Goal: Complete application form

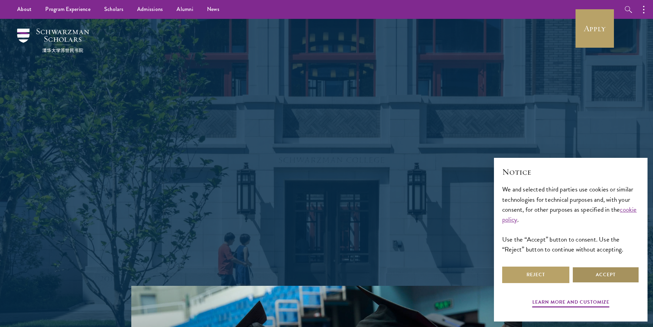
click at [606, 271] on button "Accept" at bounding box center [605, 274] width 67 height 16
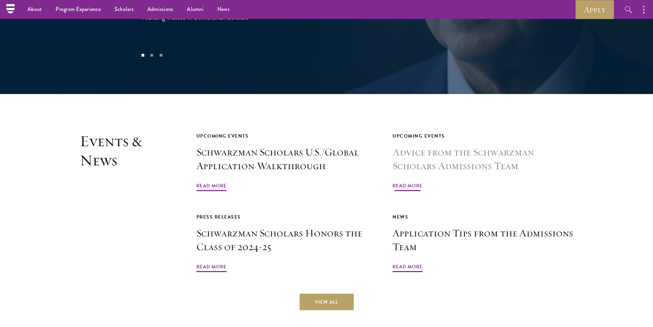
scroll to position [1474, 0]
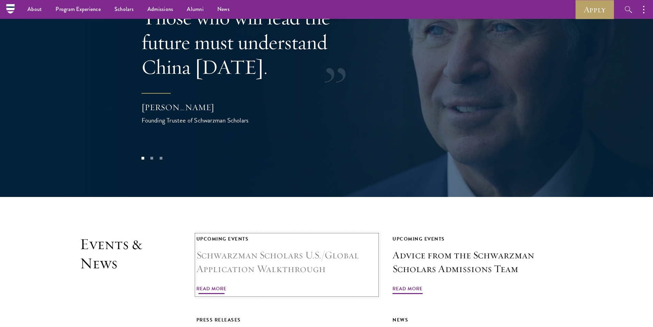
click at [275, 248] on h3 "Schwarzman Scholars U.S./Global Application Walkthrough" at bounding box center [286, 261] width 181 height 27
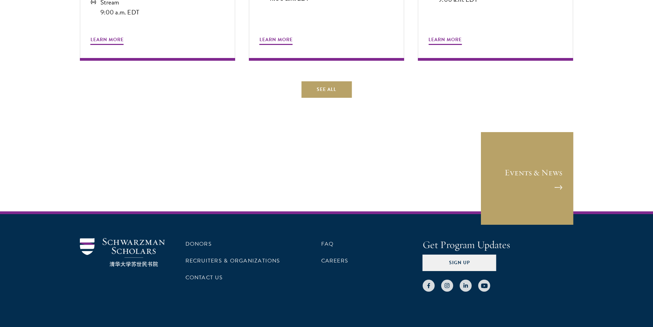
scroll to position [480, 0]
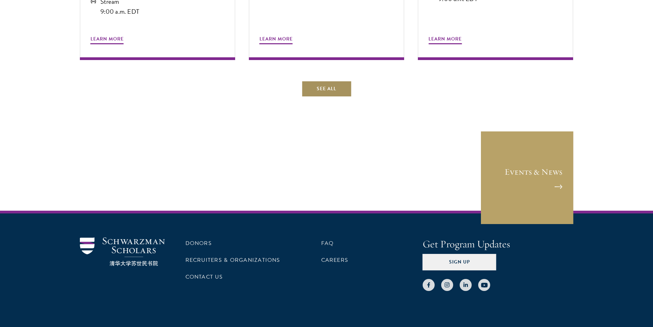
click at [335, 89] on link "See All" at bounding box center [326, 89] width 50 height 16
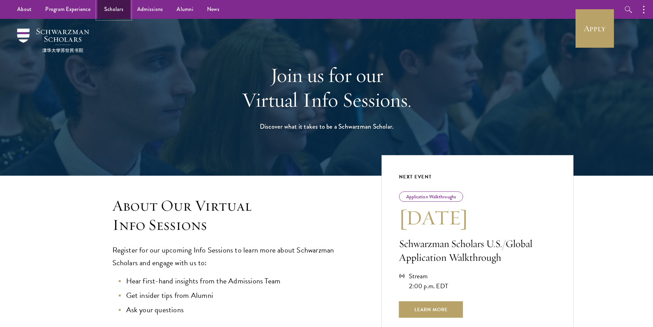
click at [117, 7] on link "Scholars" at bounding box center [113, 9] width 33 height 19
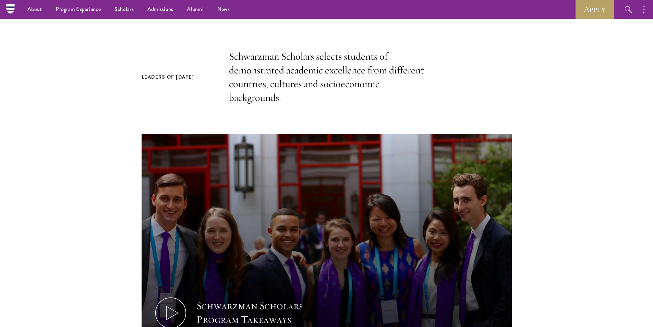
scroll to position [137, 0]
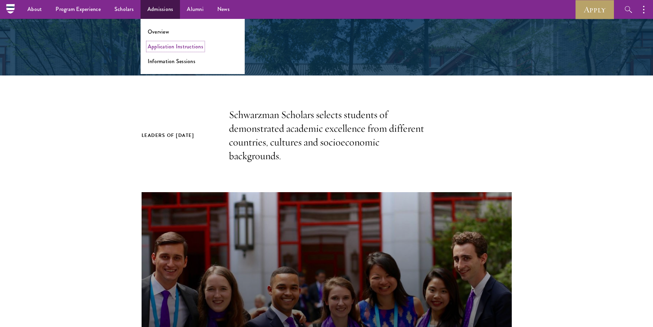
click at [184, 45] on link "Application Instructions" at bounding box center [176, 47] width 56 height 8
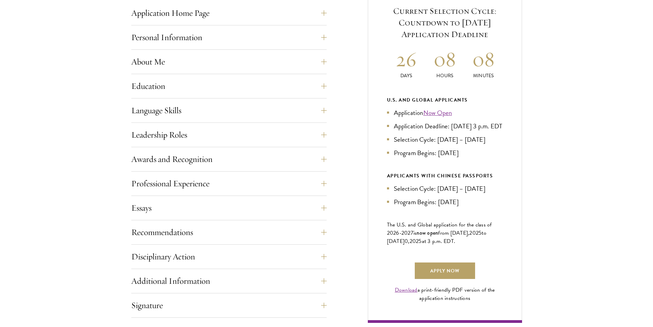
scroll to position [309, 0]
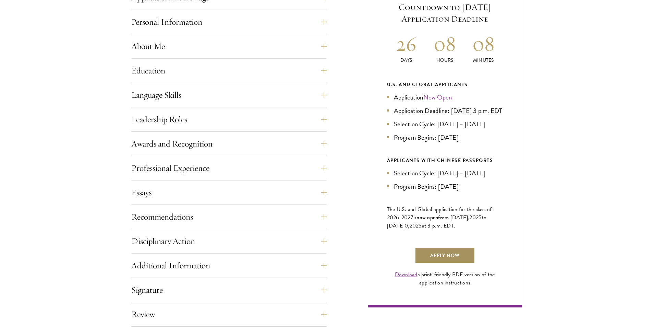
click at [452, 263] on link "Apply Now" at bounding box center [445, 255] width 60 height 16
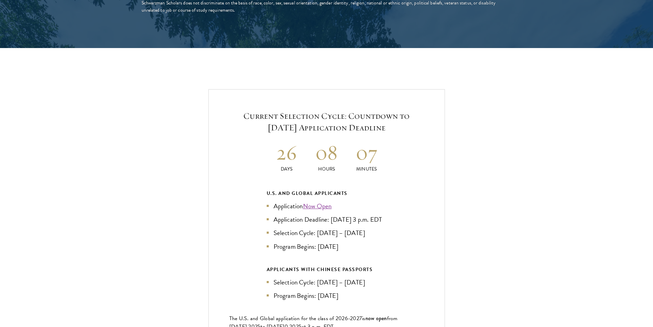
scroll to position [1474, 0]
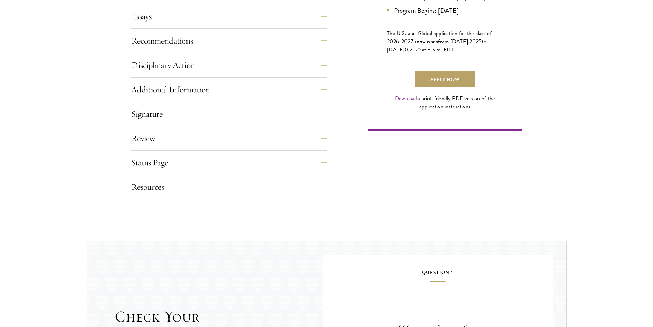
scroll to position [651, 0]
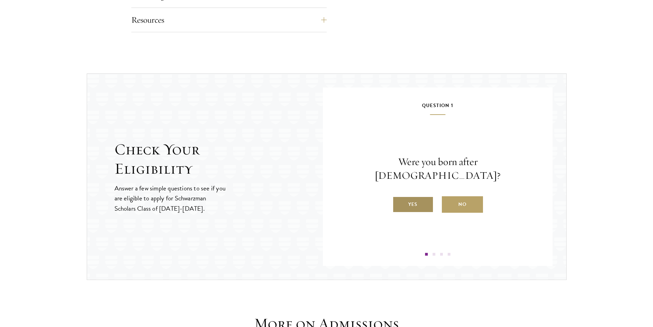
click at [417, 198] on label "Yes" at bounding box center [413, 204] width 41 height 16
click at [399, 198] on input "Yes" at bounding box center [396, 200] width 6 height 6
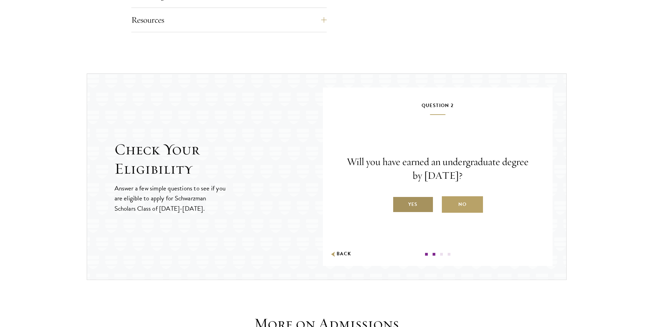
click at [421, 204] on label "Yes" at bounding box center [413, 204] width 41 height 16
click at [399, 203] on input "Yes" at bounding box center [396, 200] width 6 height 6
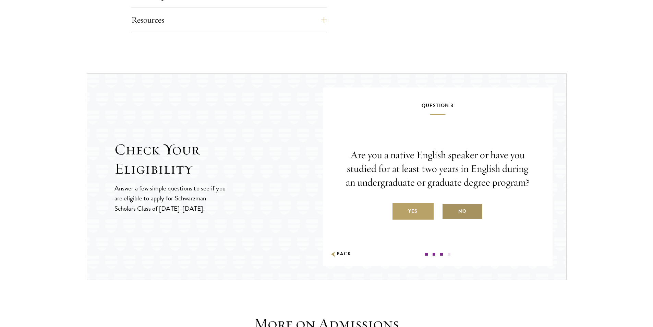
click at [467, 212] on label "No" at bounding box center [462, 211] width 41 height 16
click at [448, 210] on input "No" at bounding box center [445, 207] width 6 height 6
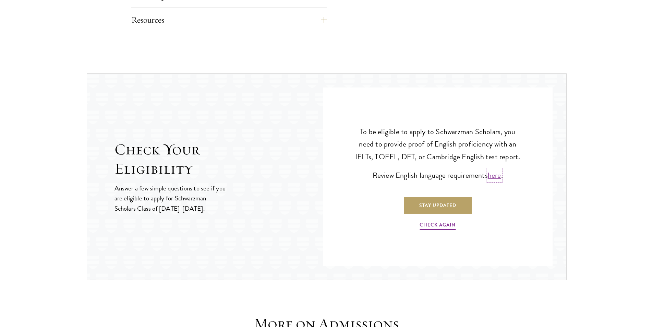
click at [491, 178] on link "here" at bounding box center [494, 174] width 13 height 11
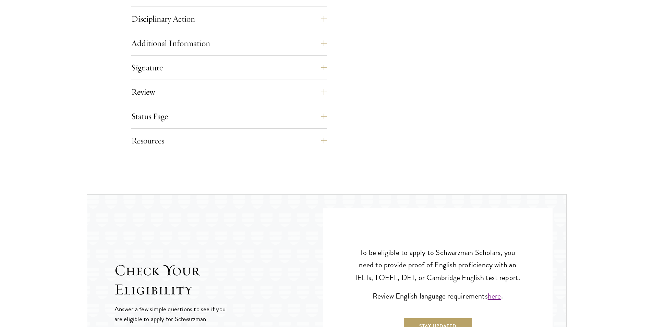
scroll to position [944, 0]
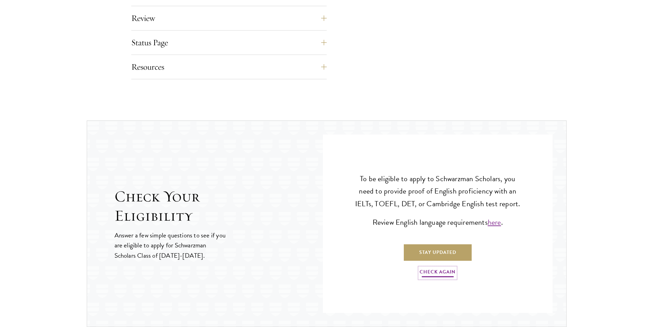
click at [444, 272] on link "Check Again" at bounding box center [438, 272] width 36 height 11
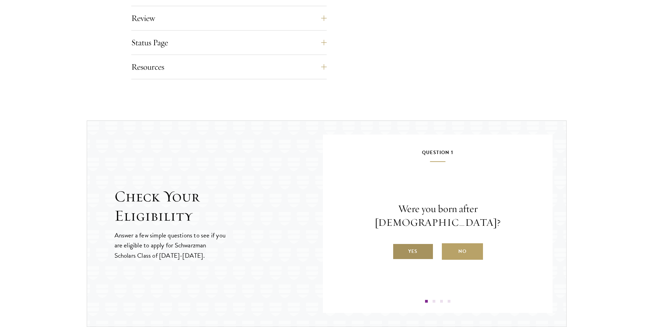
click at [418, 243] on label "Yes" at bounding box center [413, 251] width 41 height 16
click at [399, 244] on input "Yes" at bounding box center [396, 247] width 6 height 6
click at [423, 252] on label "Yes" at bounding box center [413, 251] width 41 height 16
click at [399, 250] on input "Yes" at bounding box center [396, 247] width 6 height 6
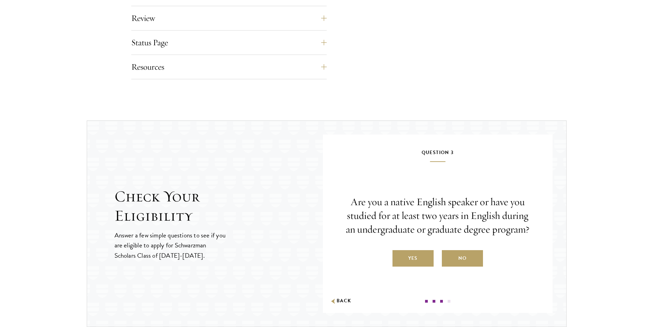
click at [419, 251] on label "Yes" at bounding box center [413, 258] width 41 height 16
click at [399, 251] on input "Yes" at bounding box center [396, 254] width 6 height 6
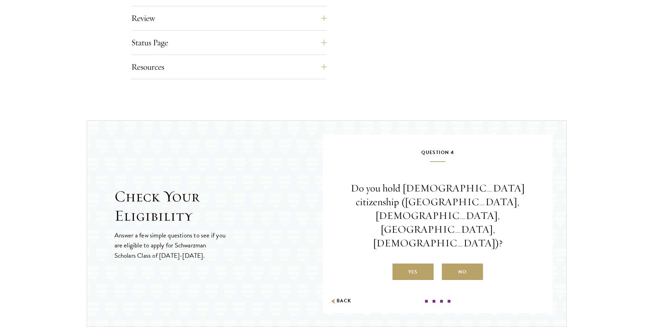
click at [463, 263] on label "No" at bounding box center [462, 271] width 41 height 16
click at [448, 264] on input "No" at bounding box center [445, 267] width 6 height 6
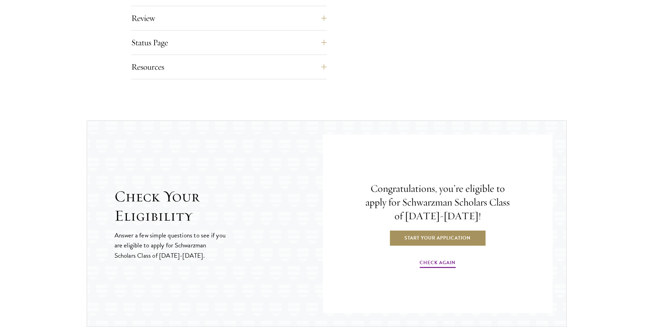
click at [442, 241] on link "Start Your Application" at bounding box center [437, 237] width 97 height 16
